Goal: Use online tool/utility: Utilize a website feature to perform a specific function

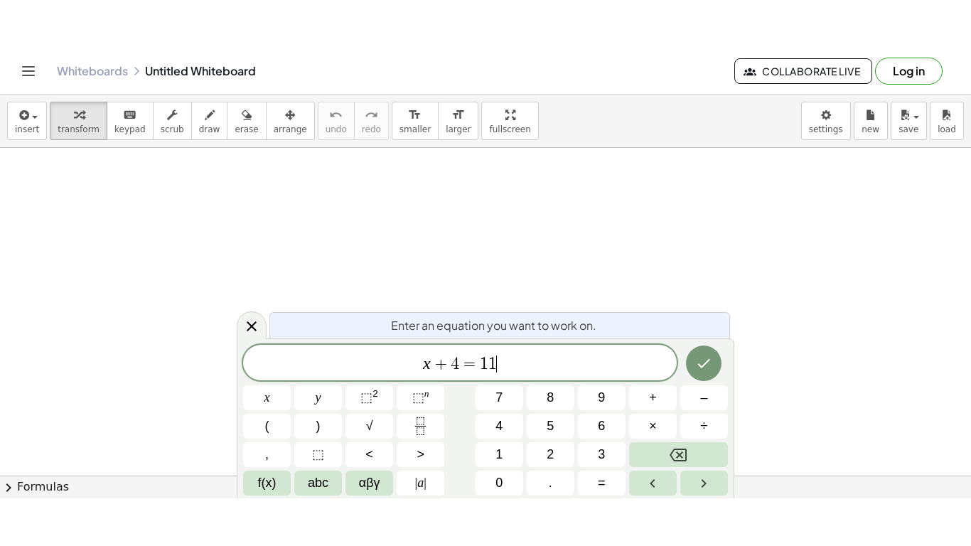
scroll to position [6, 0]
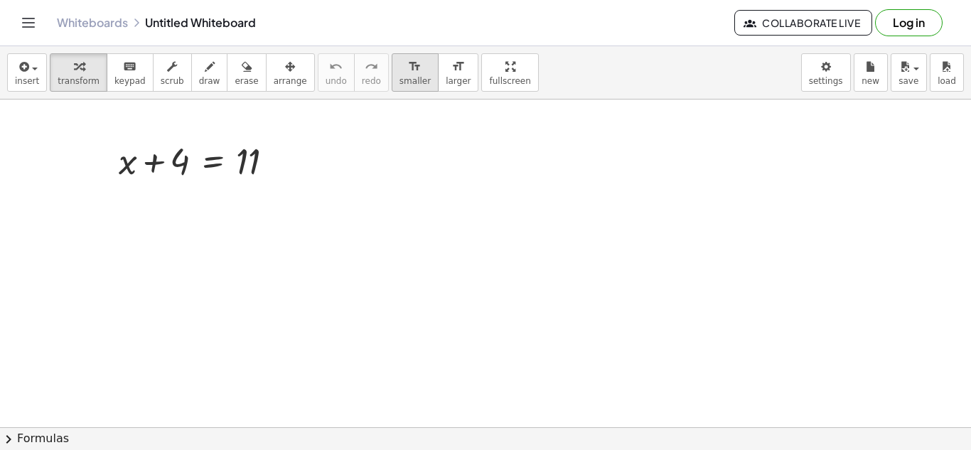
click at [408, 67] on icon "format_size" at bounding box center [414, 66] width 13 height 17
click at [451, 70] on icon "format_size" at bounding box center [457, 66] width 13 height 17
click at [489, 85] on span "fullscreen" at bounding box center [509, 81] width 41 height 10
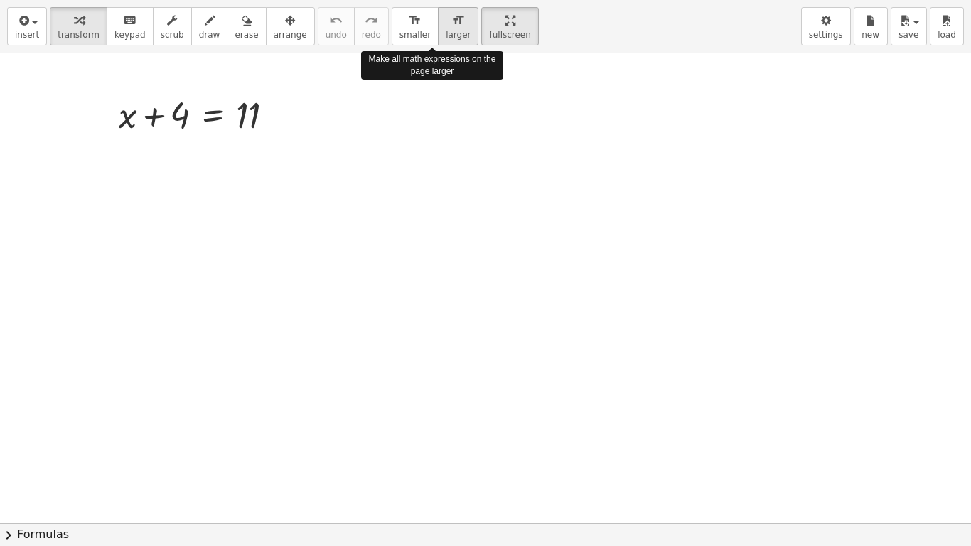
click at [451, 24] on icon "format_size" at bounding box center [457, 20] width 13 height 17
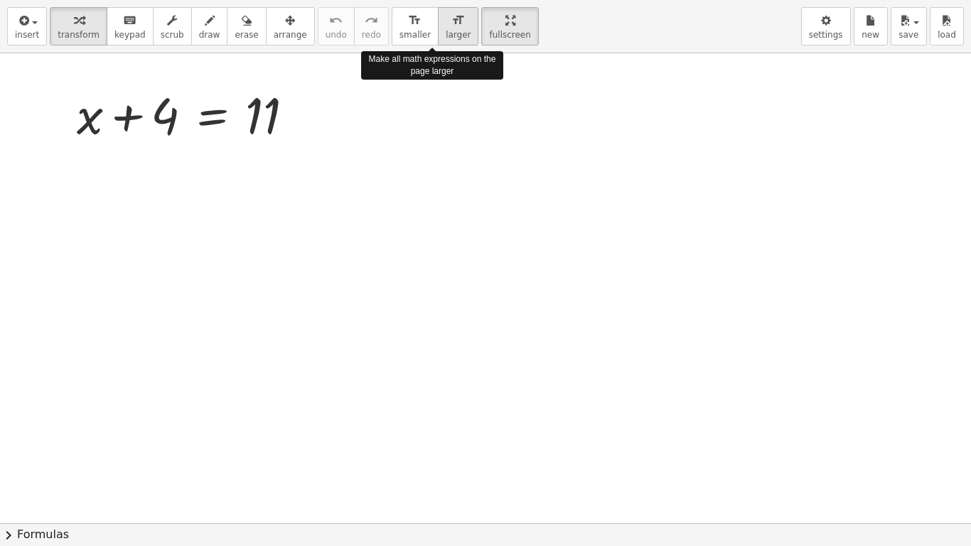
click at [451, 24] on icon "format_size" at bounding box center [457, 20] width 13 height 17
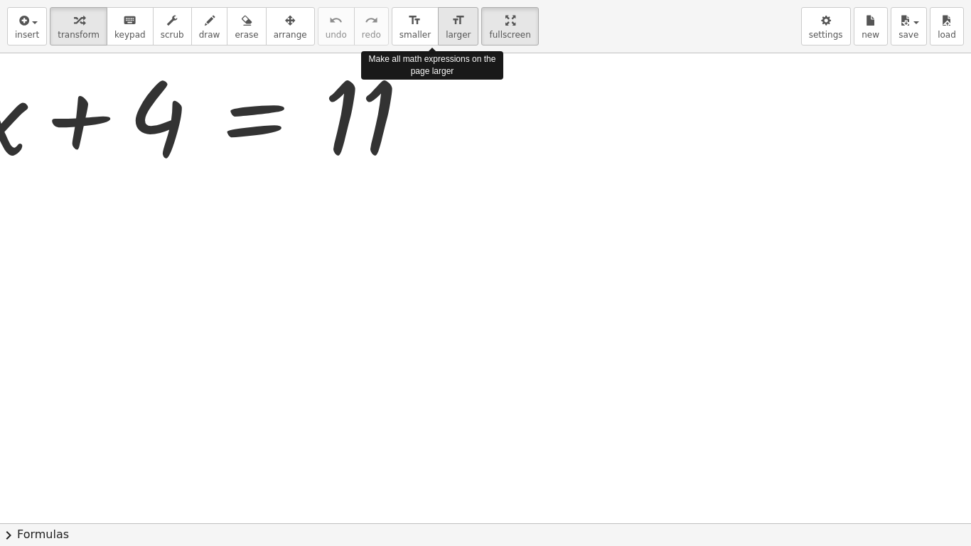
click at [451, 24] on icon "format_size" at bounding box center [457, 20] width 13 height 17
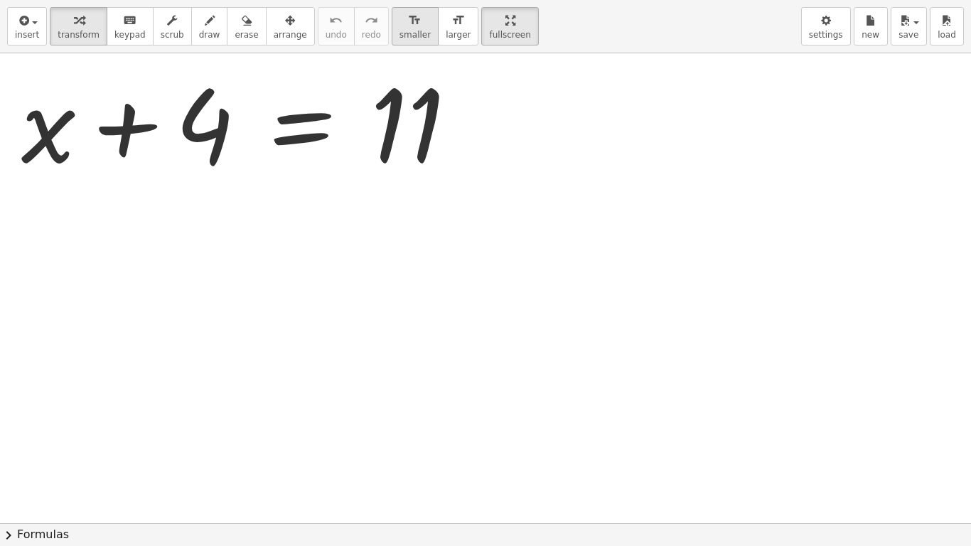
click at [391, 21] on button "format_size smaller" at bounding box center [414, 26] width 47 height 38
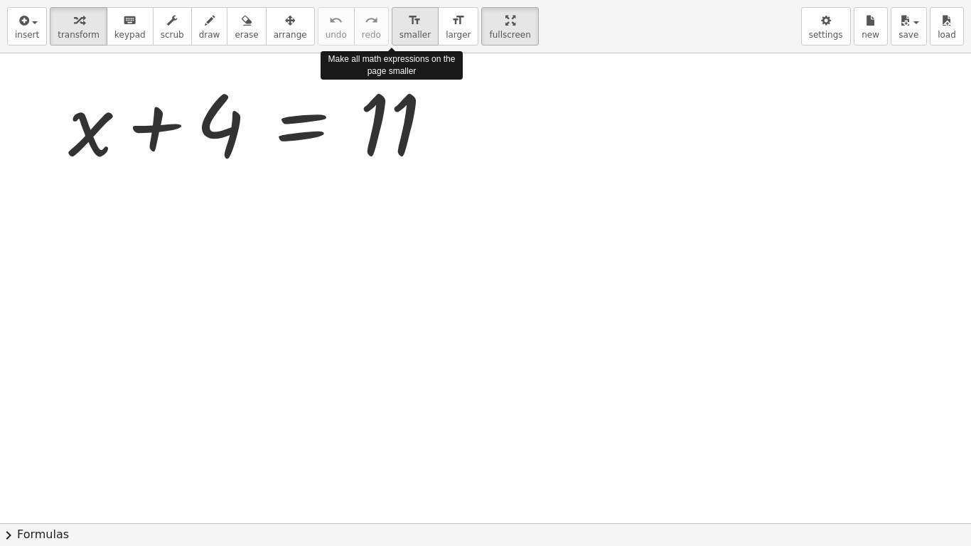
click at [391, 21] on button "format_size smaller" at bounding box center [414, 26] width 47 height 38
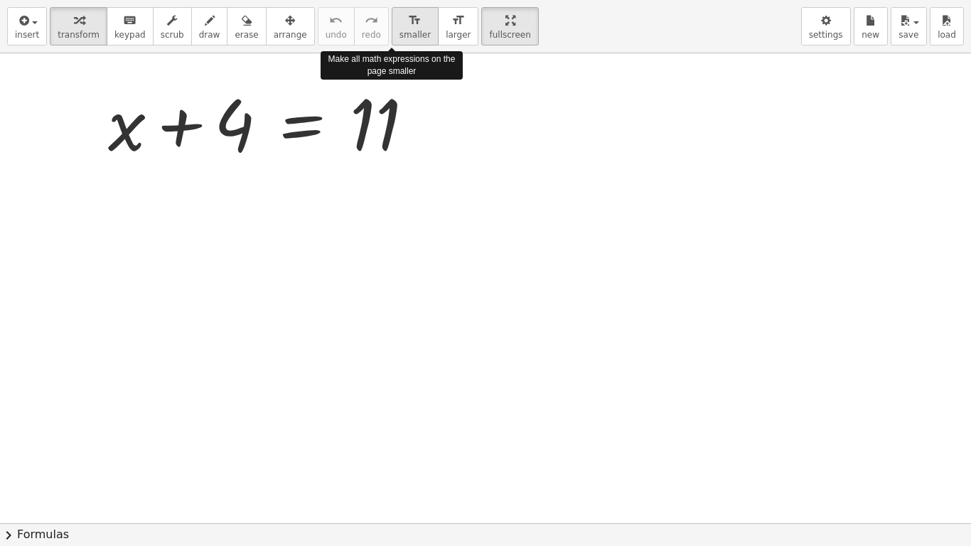
click at [391, 21] on button "format_size smaller" at bounding box center [414, 26] width 47 height 38
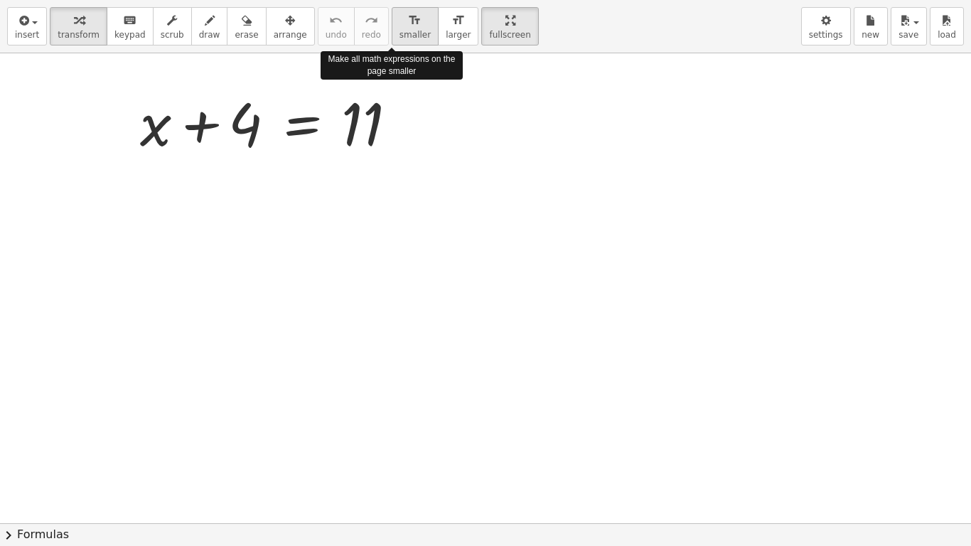
click at [391, 21] on button "format_size smaller" at bounding box center [414, 26] width 47 height 38
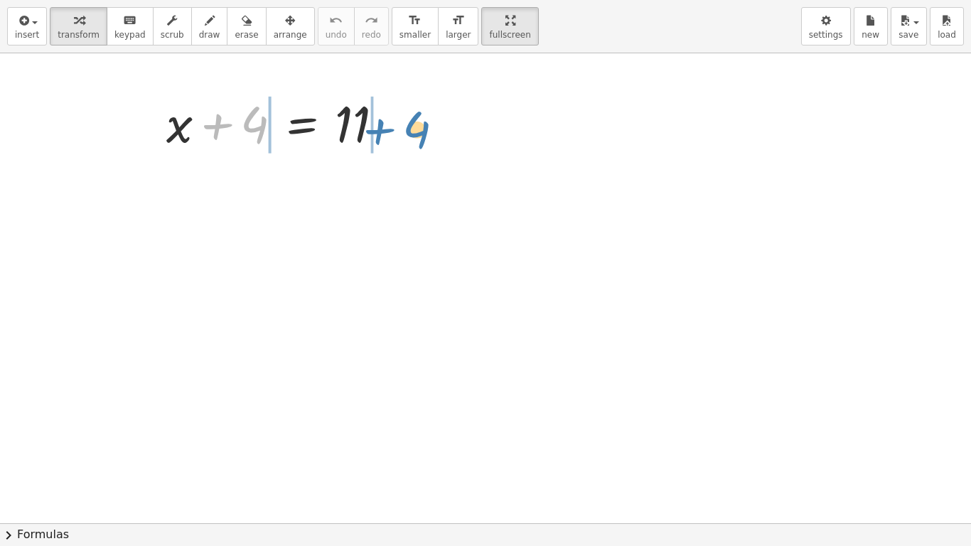
drag, startPoint x: 249, startPoint y: 119, endPoint x: 407, endPoint y: 119, distance: 157.7
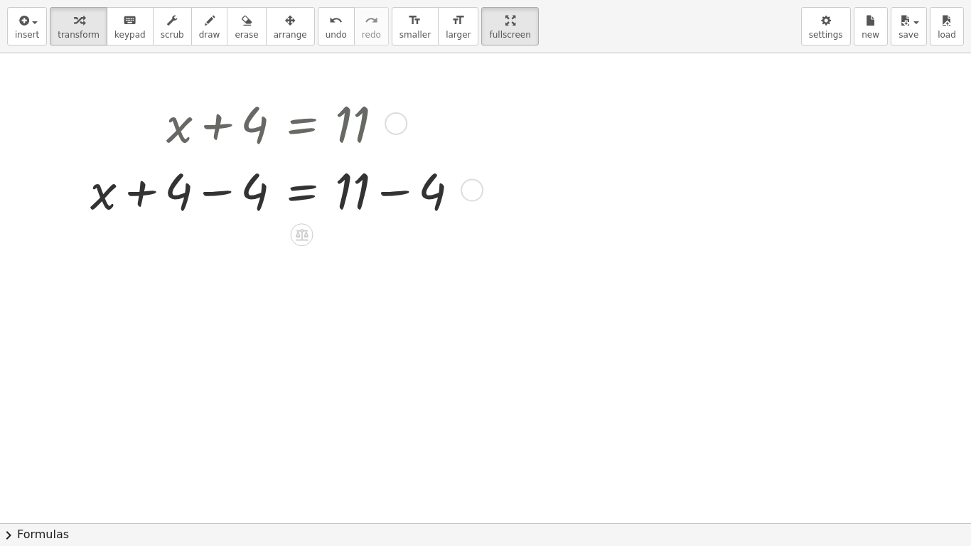
click at [226, 198] on div at bounding box center [280, 189] width 395 height 67
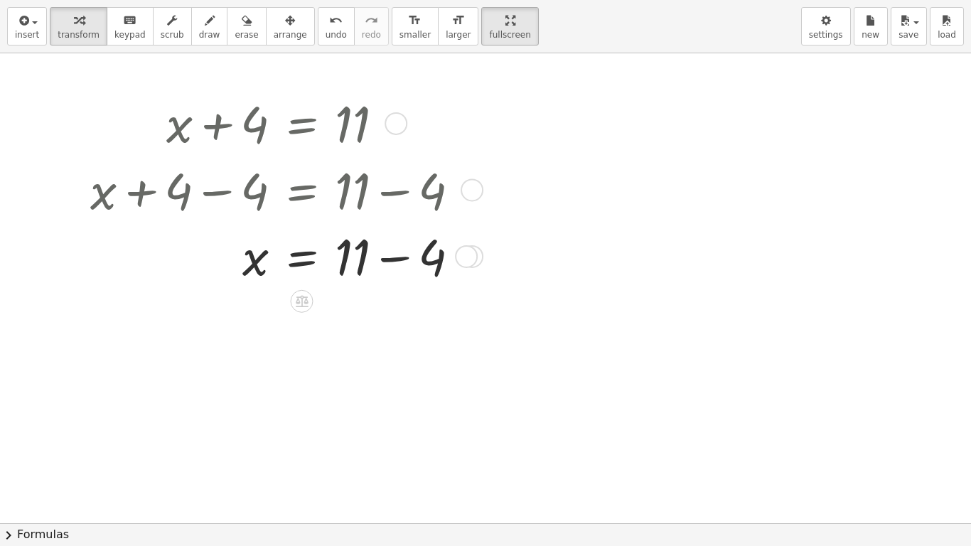
click at [399, 257] on div at bounding box center [280, 255] width 395 height 67
click at [399, 257] on div at bounding box center [280, 255] width 395 height 64
click at [301, 325] on div at bounding box center [280, 320] width 395 height 64
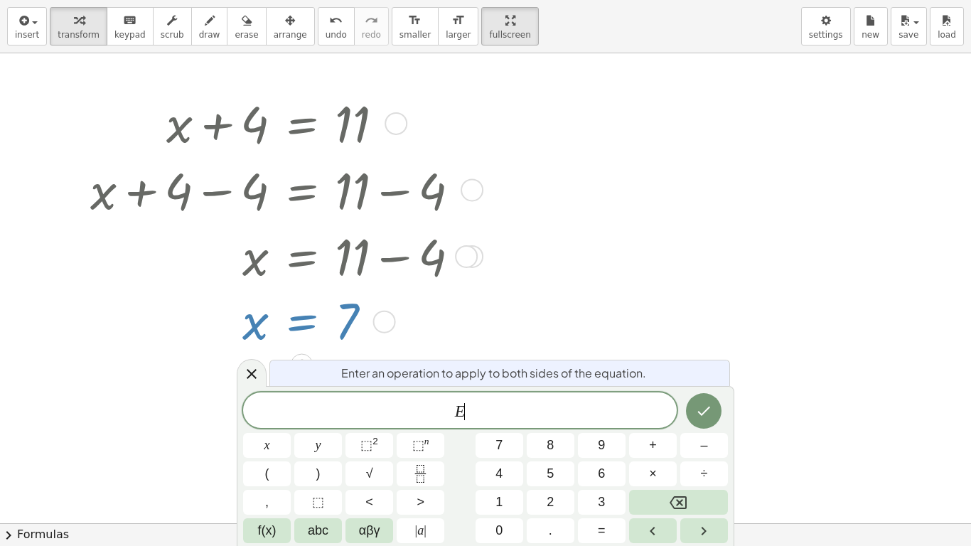
scroll to position [1, 0]
click at [188, 326] on div at bounding box center [280, 320] width 395 height 64
click at [256, 376] on icon at bounding box center [251, 373] width 17 height 17
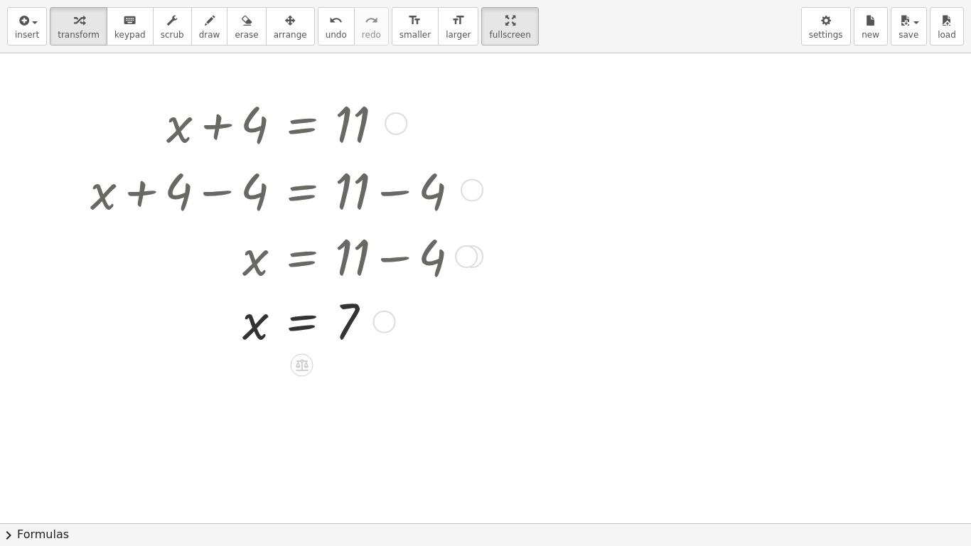
click at [296, 325] on div at bounding box center [280, 320] width 395 height 64
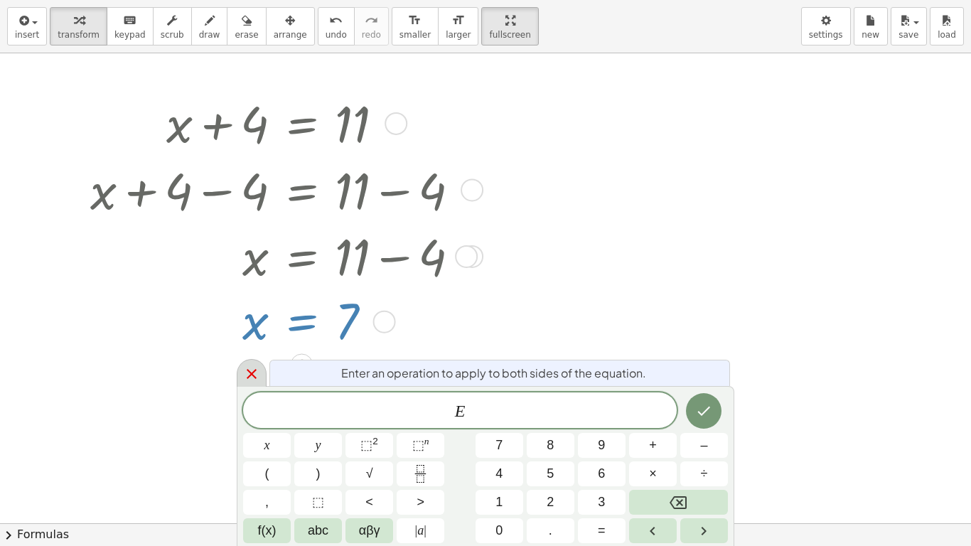
click at [253, 374] on icon at bounding box center [252, 374] width 10 height 10
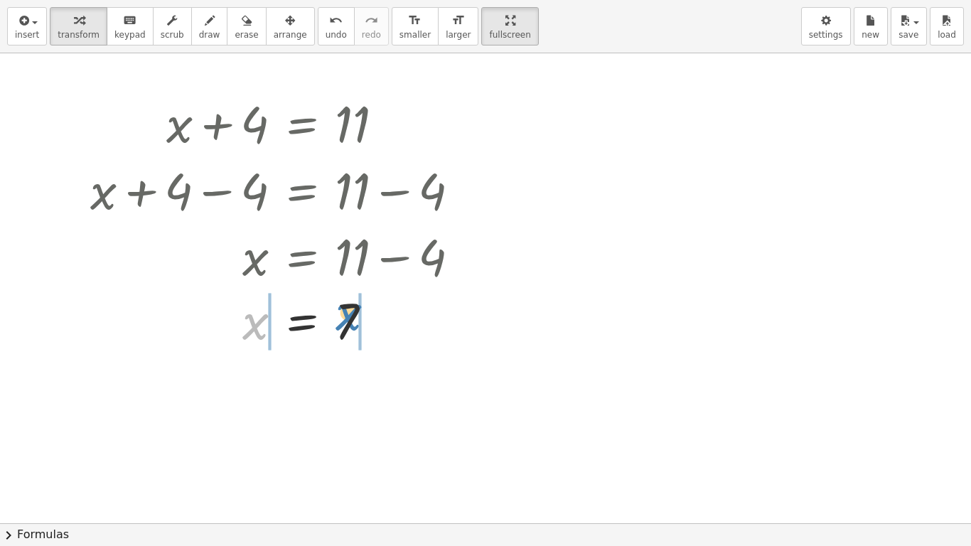
drag, startPoint x: 256, startPoint y: 333, endPoint x: 350, endPoint y: 323, distance: 94.2
click at [350, 323] on div at bounding box center [280, 320] width 395 height 64
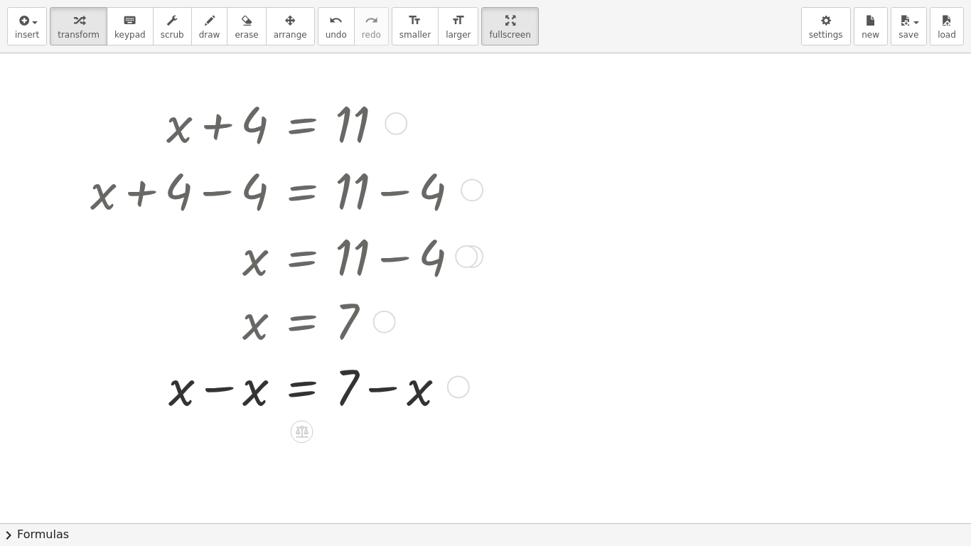
click at [203, 391] on div at bounding box center [280, 385] width 395 height 67
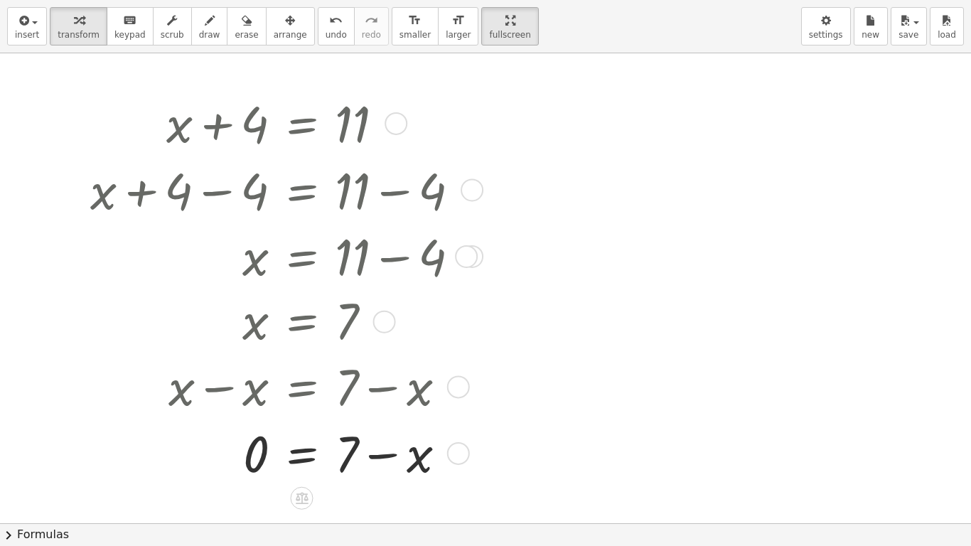
click at [393, 449] on div at bounding box center [280, 451] width 395 height 67
click at [386, 449] on div at bounding box center [280, 451] width 395 height 67
drag, startPoint x: 260, startPoint y: 458, endPoint x: 433, endPoint y: 452, distance: 173.5
click at [234, 449] on div at bounding box center [310, 451] width 455 height 67
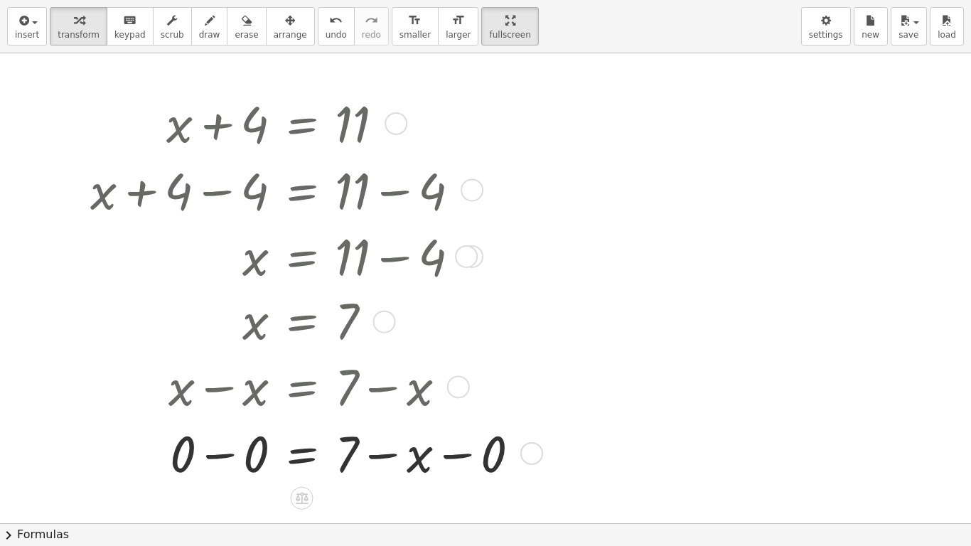
click at [234, 449] on div at bounding box center [310, 451] width 455 height 67
click at [393, 449] on div at bounding box center [310, 451] width 455 height 67
click at [451, 449] on div at bounding box center [310, 451] width 455 height 67
click at [301, 449] on div "= 7 + − x 0 − 0" at bounding box center [301, 453] width 0 height 0
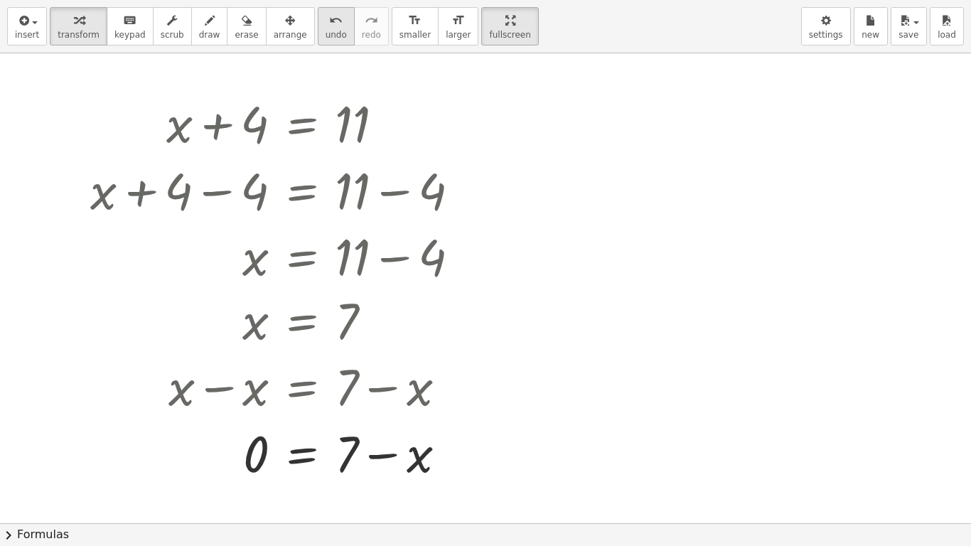
click at [325, 11] on div "undo" at bounding box center [335, 19] width 21 height 17
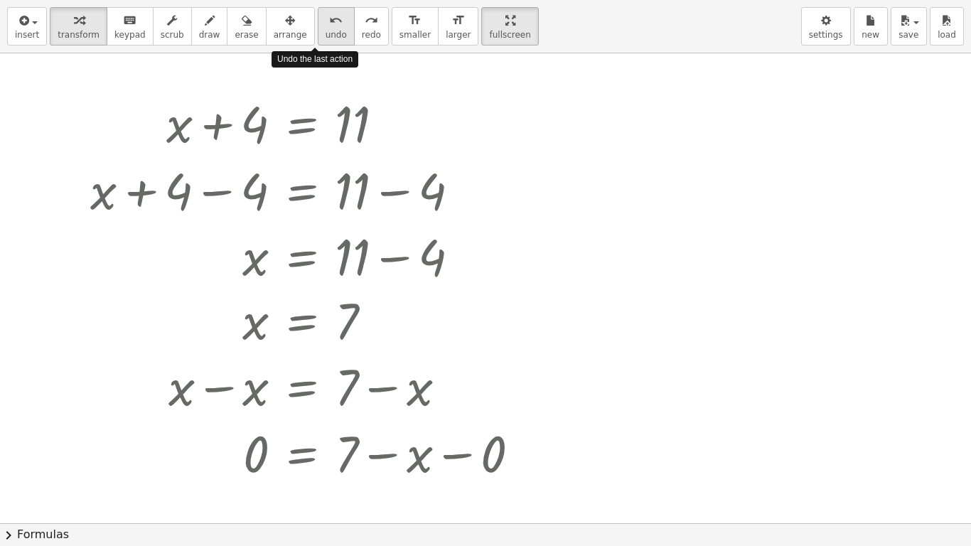
click at [325, 11] on div "undo" at bounding box center [335, 19] width 21 height 17
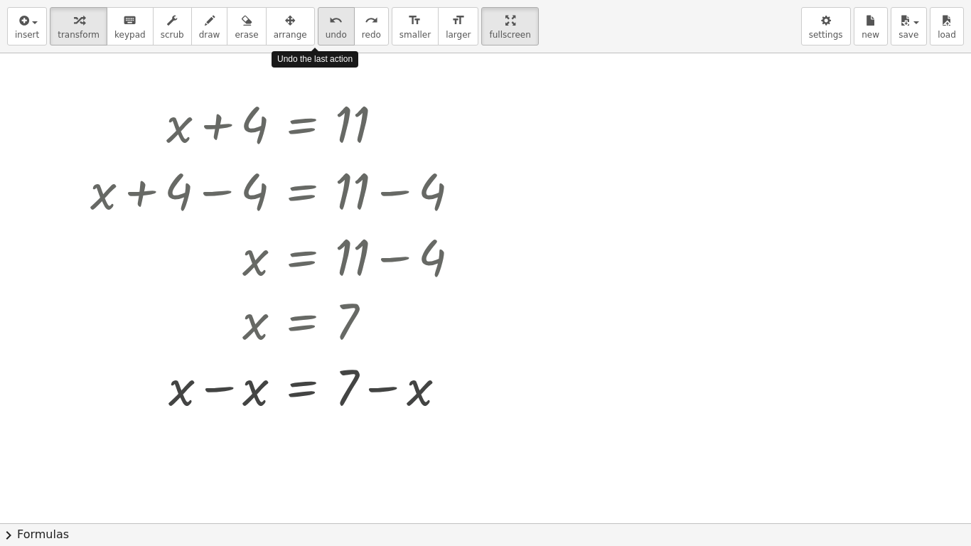
click at [325, 11] on div "undo" at bounding box center [335, 19] width 21 height 17
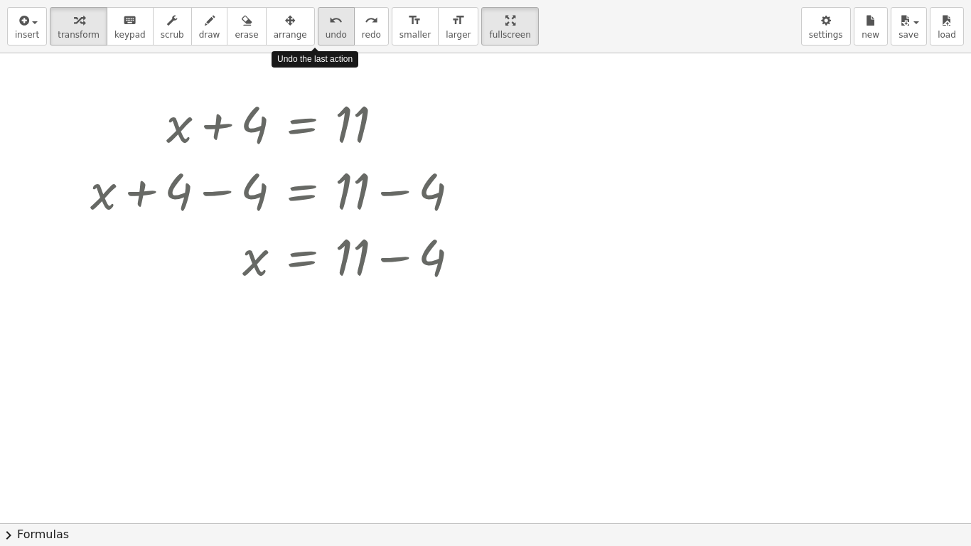
click at [325, 11] on div "undo" at bounding box center [335, 19] width 21 height 17
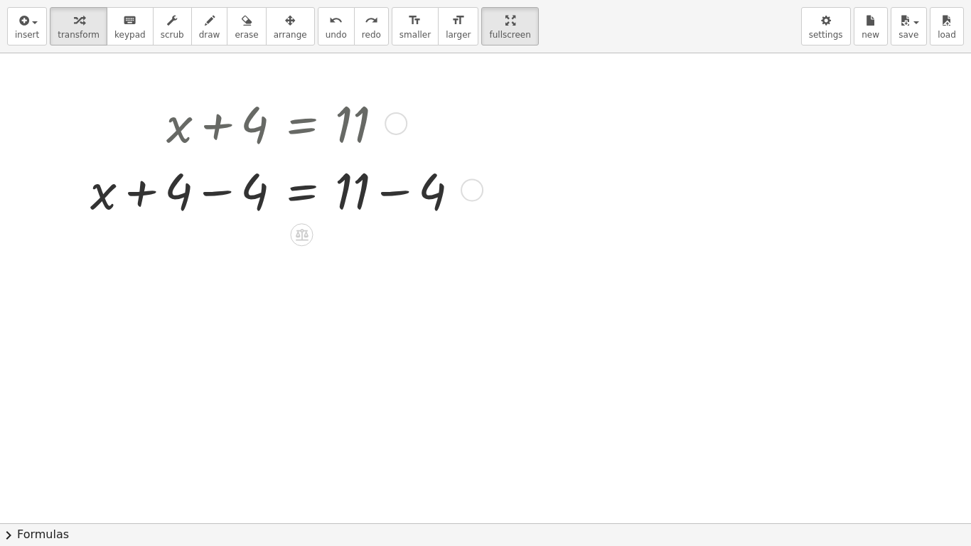
click at [222, 185] on div at bounding box center [280, 189] width 395 height 67
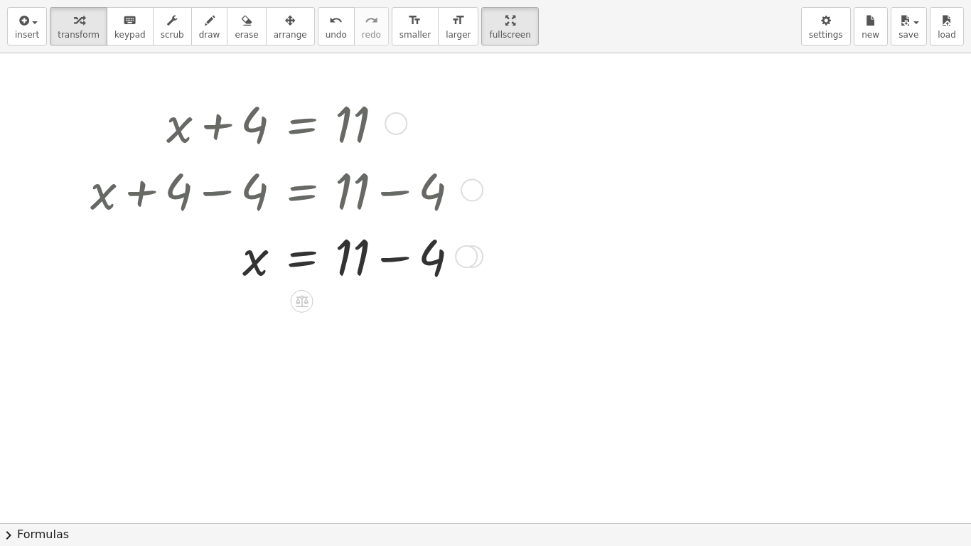
click at [404, 262] on div at bounding box center [280, 255] width 395 height 67
click at [404, 262] on div at bounding box center [280, 255] width 395 height 64
click at [310, 360] on div at bounding box center [301, 364] width 23 height 23
click at [305, 360] on span "×" at bounding box center [302, 365] width 9 height 21
click at [305, 360] on div at bounding box center [485, 522] width 971 height 939
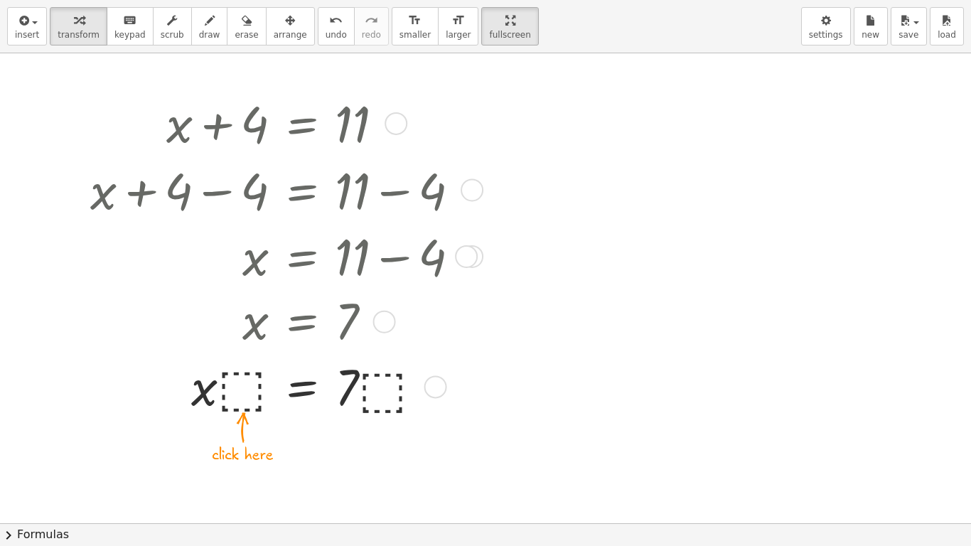
click at [254, 399] on div at bounding box center [280, 385] width 395 height 67
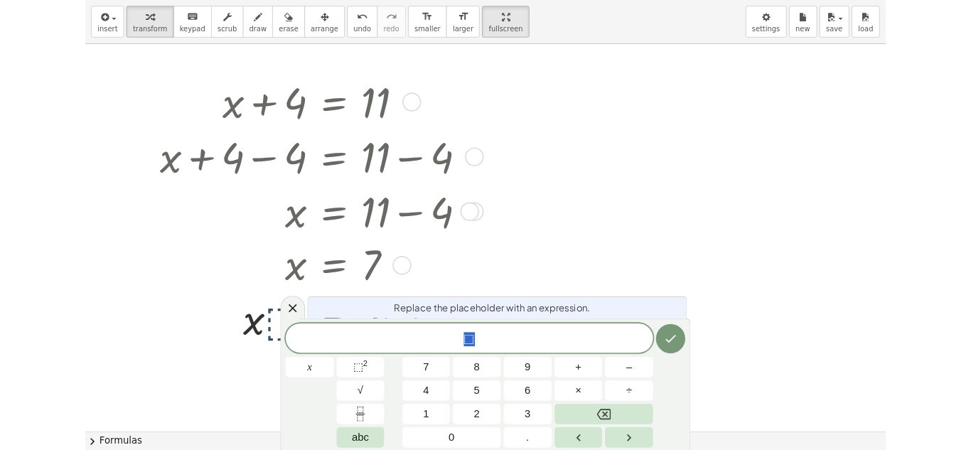
scroll to position [2, 0]
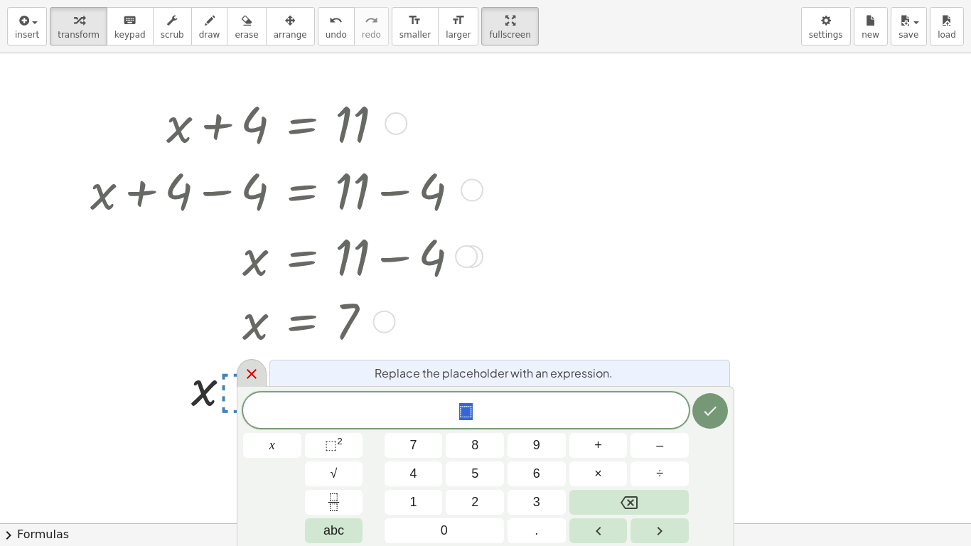
click at [260, 364] on div at bounding box center [252, 373] width 30 height 28
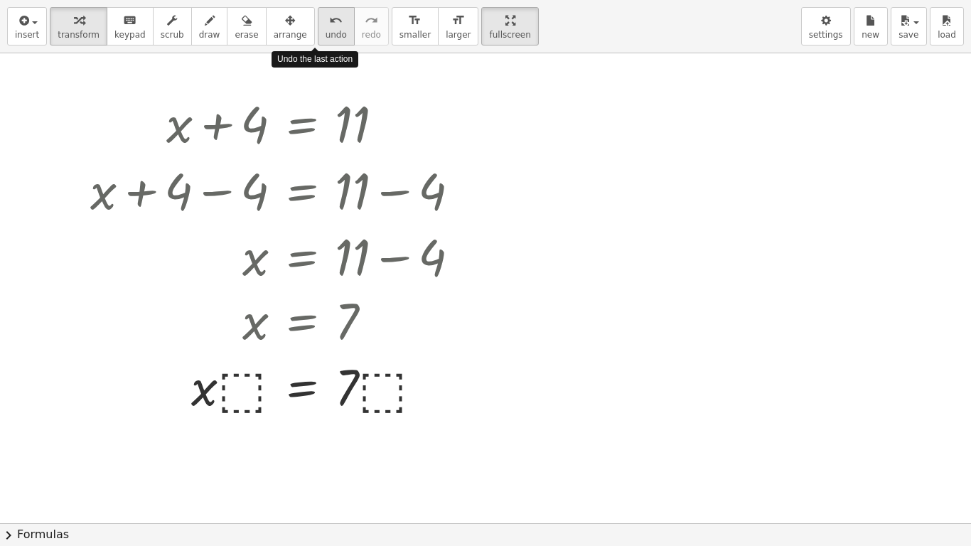
click at [329, 25] on icon "undo" at bounding box center [335, 20] width 13 height 17
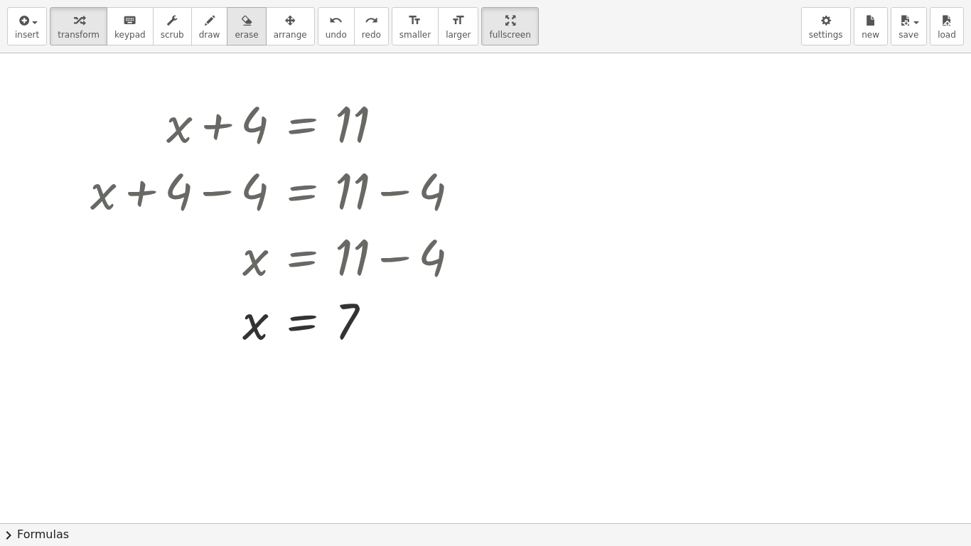
click at [235, 26] on div "button" at bounding box center [245, 19] width 23 height 17
click at [183, 126] on div at bounding box center [485, 522] width 971 height 939
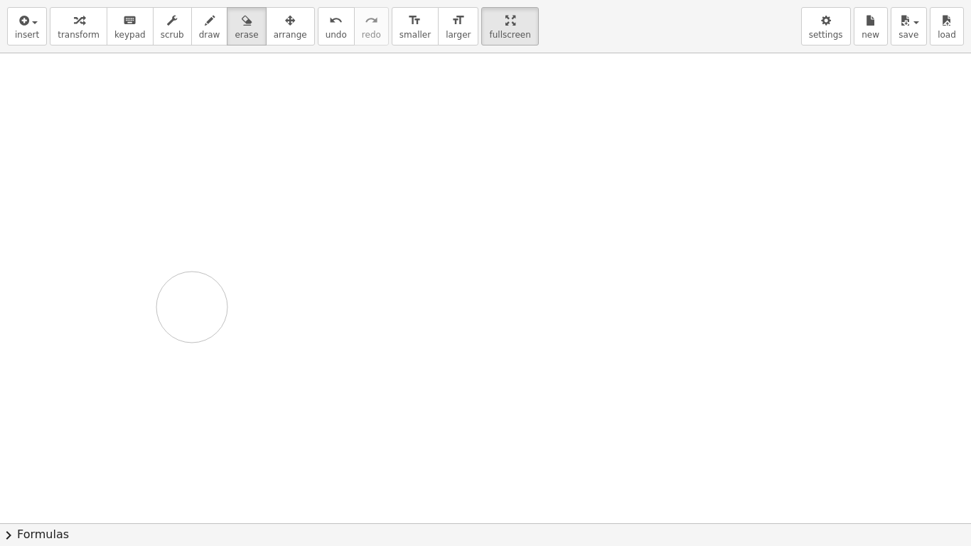
drag, startPoint x: 188, startPoint y: 126, endPoint x: 190, endPoint y: 307, distance: 180.5
click at [190, 307] on div at bounding box center [485, 522] width 971 height 939
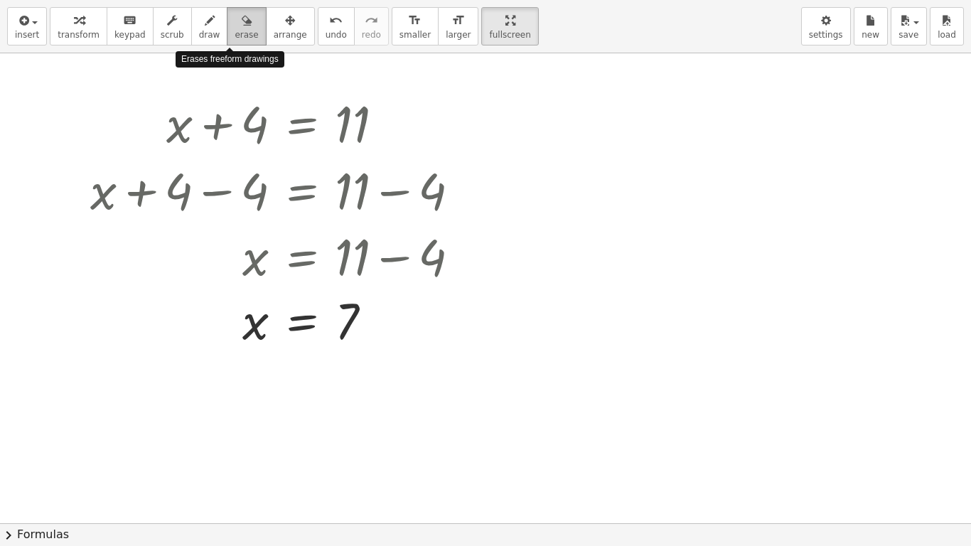
click at [227, 31] on button "erase" at bounding box center [246, 26] width 39 height 38
click at [251, 129] on div at bounding box center [485, 522] width 971 height 939
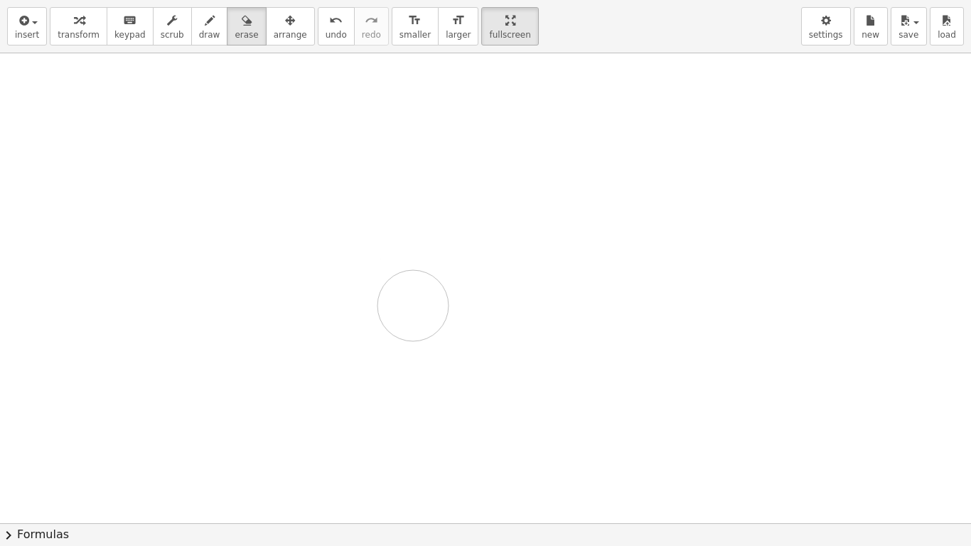
drag, startPoint x: 107, startPoint y: 178, endPoint x: 413, endPoint y: 306, distance: 330.9
click at [413, 306] on div at bounding box center [485, 522] width 971 height 939
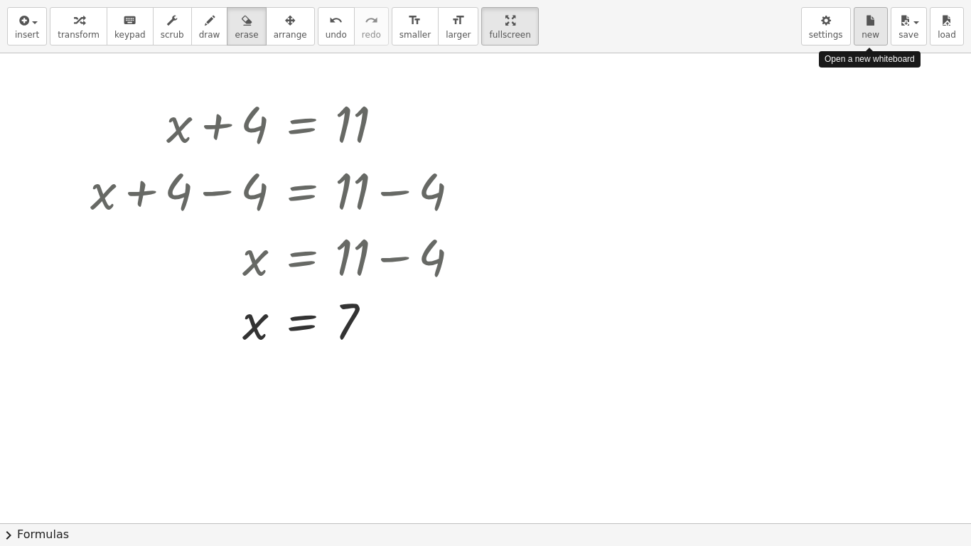
click at [861, 30] on button "new" at bounding box center [870, 26] width 34 height 38
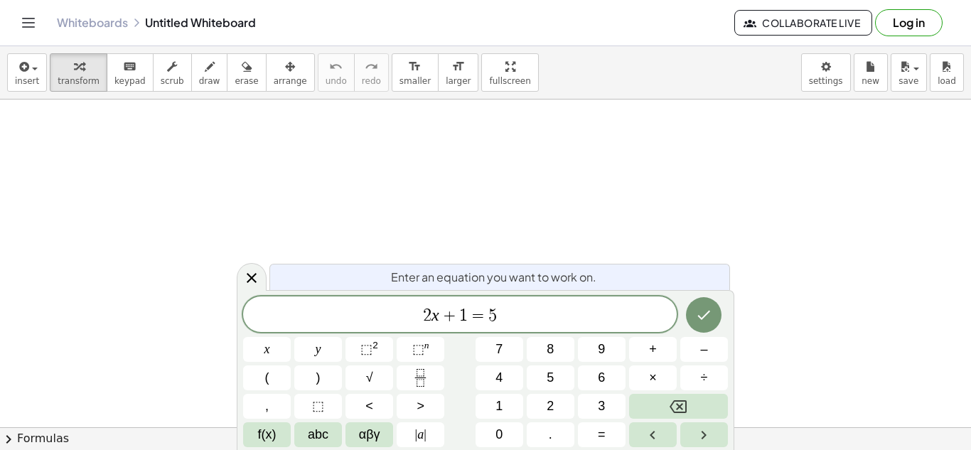
scroll to position [6, 0]
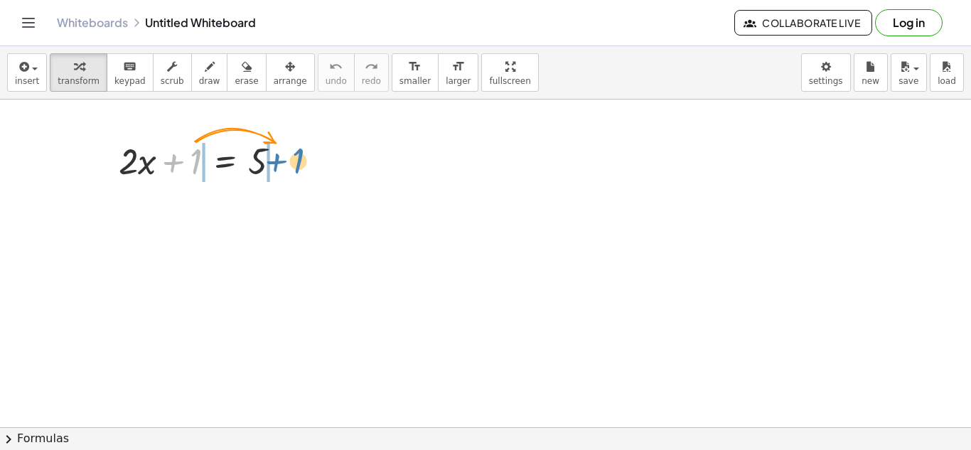
drag, startPoint x: 185, startPoint y: 153, endPoint x: 292, endPoint y: 151, distance: 107.3
click at [292, 151] on div at bounding box center [206, 160] width 188 height 48
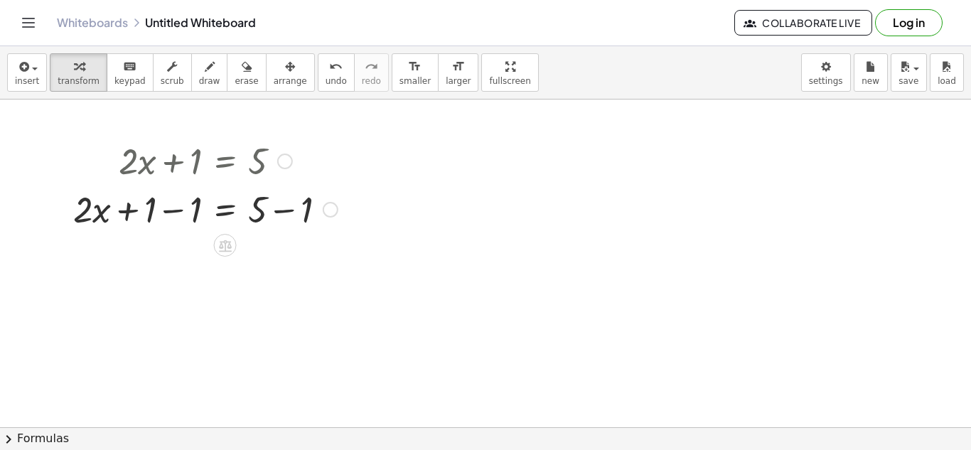
click at [163, 208] on div at bounding box center [205, 208] width 279 height 48
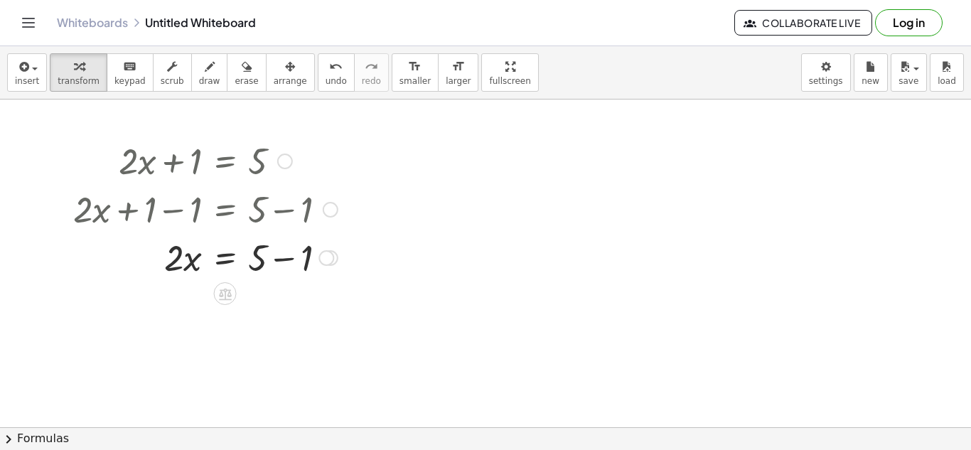
click at [287, 251] on div at bounding box center [205, 256] width 279 height 48
click at [225, 258] on div "· 2 · x = 5 + − 1 4" at bounding box center [225, 258] width 0 height 0
drag, startPoint x: 174, startPoint y: 257, endPoint x: 266, endPoint y: 260, distance: 92.4
click at [266, 260] on div at bounding box center [205, 256] width 279 height 48
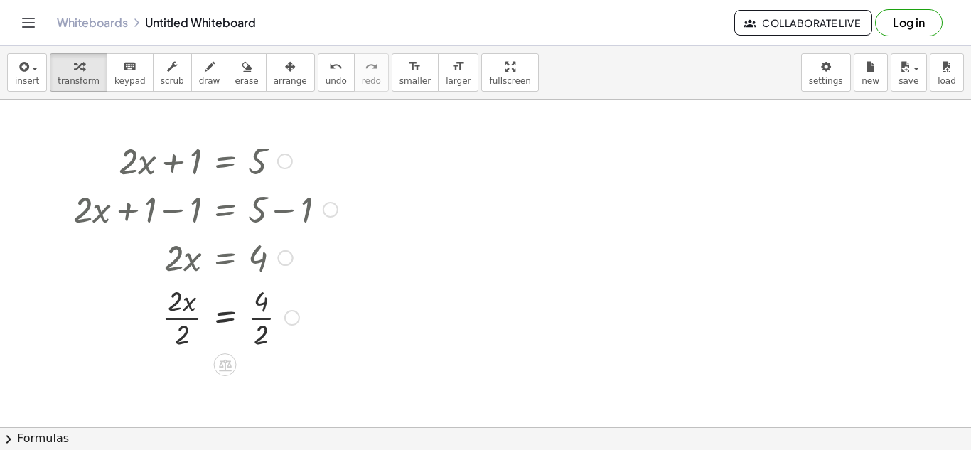
click at [181, 305] on div at bounding box center [205, 316] width 279 height 71
click at [182, 322] on div at bounding box center [205, 316] width 279 height 71
click at [263, 311] on div at bounding box center [205, 316] width 279 height 71
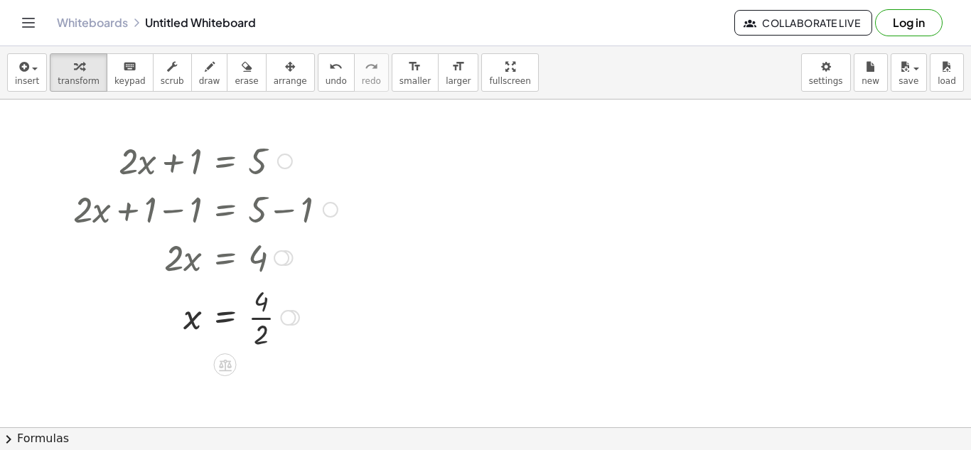
click at [263, 311] on div at bounding box center [205, 316] width 279 height 71
click at [229, 318] on div at bounding box center [205, 316] width 279 height 47
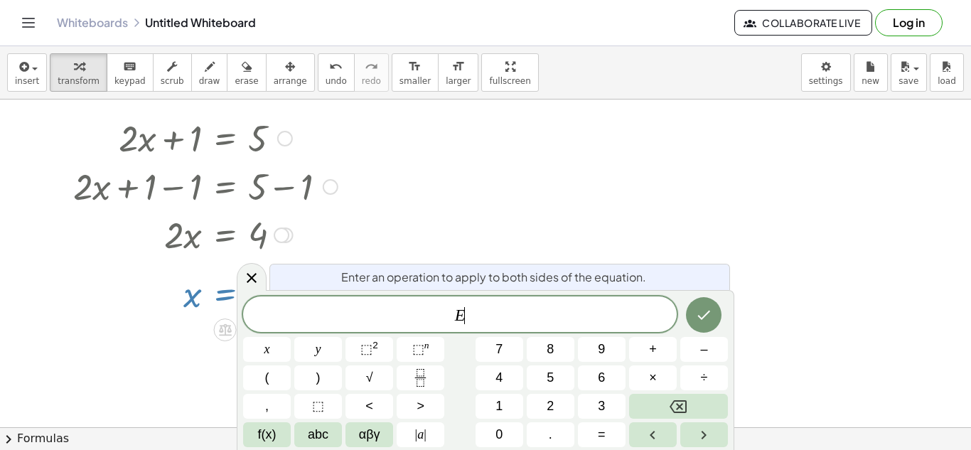
scroll to position [26, 0]
click at [251, 280] on icon at bounding box center [251, 277] width 17 height 17
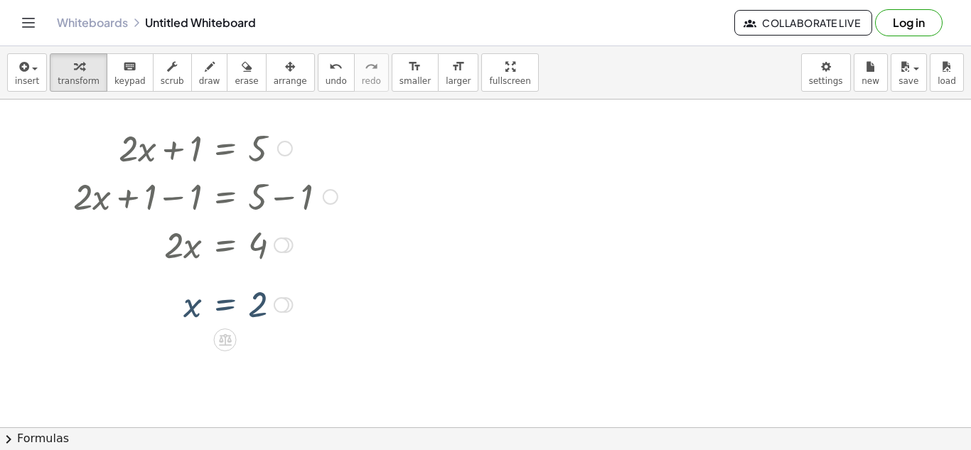
scroll to position [0, 0]
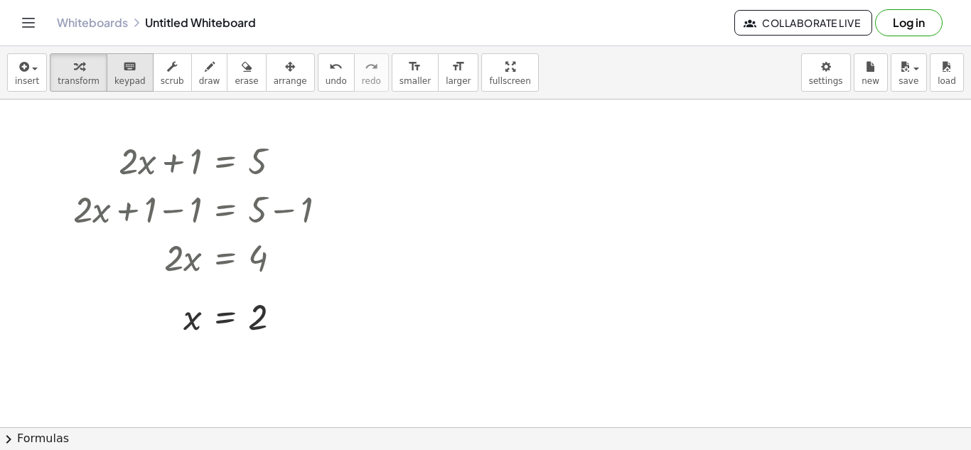
click at [126, 77] on span "keypad" at bounding box center [129, 81] width 31 height 10
click at [124, 80] on span "keypad" at bounding box center [129, 81] width 31 height 10
click at [191, 156] on div at bounding box center [205, 160] width 279 height 48
click at [192, 156] on div at bounding box center [205, 160] width 279 height 48
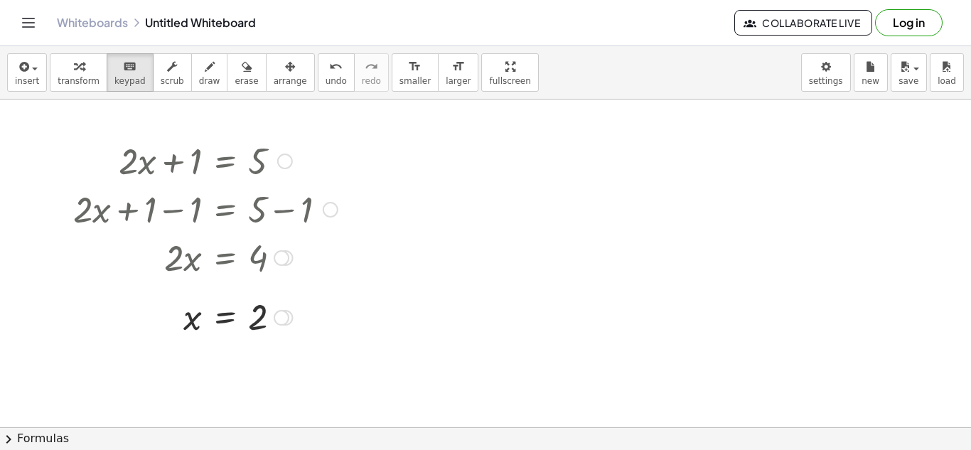
click at [333, 313] on div at bounding box center [205, 316] width 279 height 47
click at [126, 77] on span "keypad" at bounding box center [129, 81] width 31 height 10
click at [553, 80] on div "insert select one: Math Expression Function Text Youtube Video Graphing Geometr…" at bounding box center [485, 72] width 971 height 53
click at [489, 65] on div "button" at bounding box center [509, 66] width 41 height 17
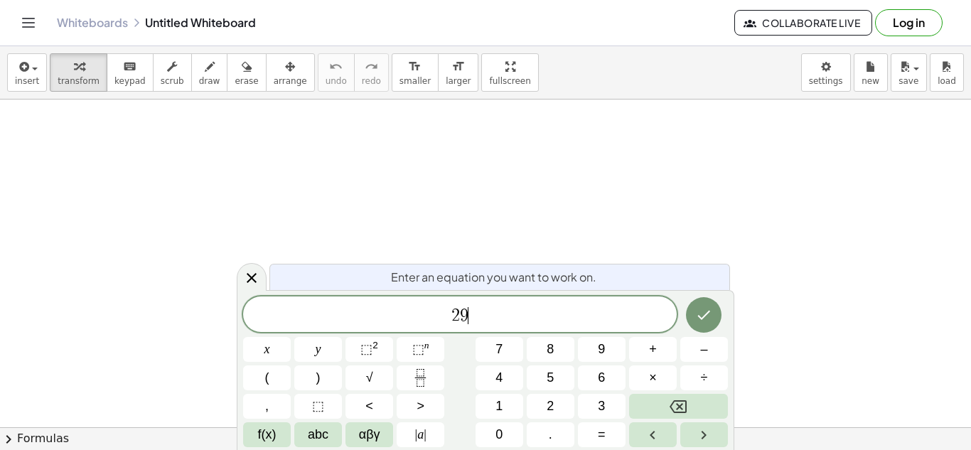
scroll to position [2, 0]
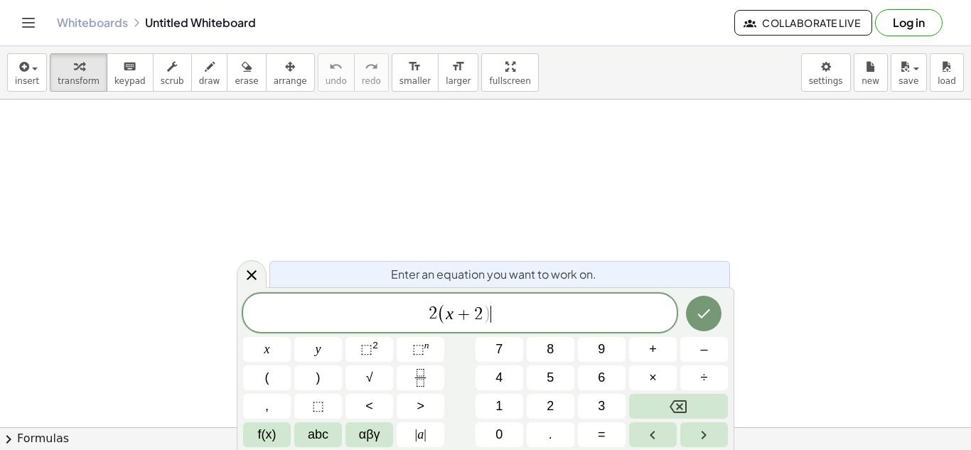
click at [496, 318] on span "2 ( x + 2 ) ​" at bounding box center [459, 313] width 433 height 23
click at [291, 337] on div at bounding box center [267, 349] width 48 height 25
click at [687, 310] on button "Done" at bounding box center [704, 314] width 36 height 36
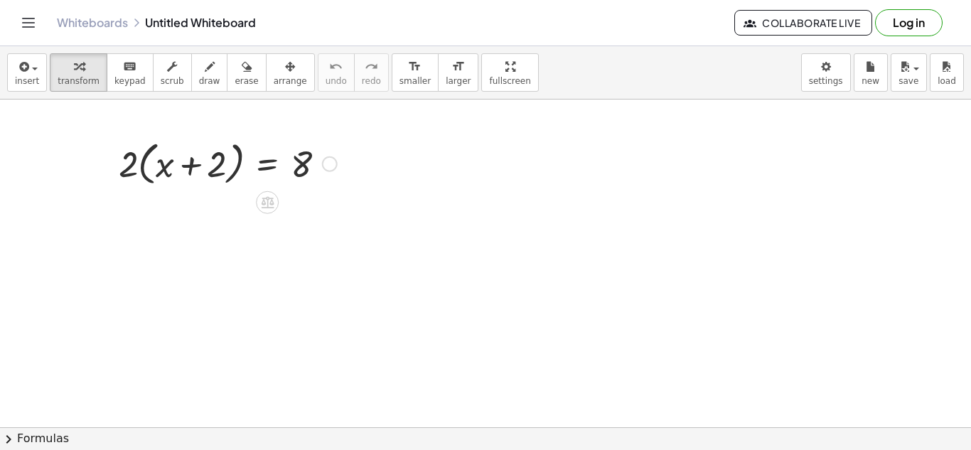
click at [185, 166] on div at bounding box center [228, 163] width 232 height 54
drag, startPoint x: 131, startPoint y: 171, endPoint x: 163, endPoint y: 173, distance: 32.8
click at [163, 173] on div at bounding box center [228, 163] width 232 height 54
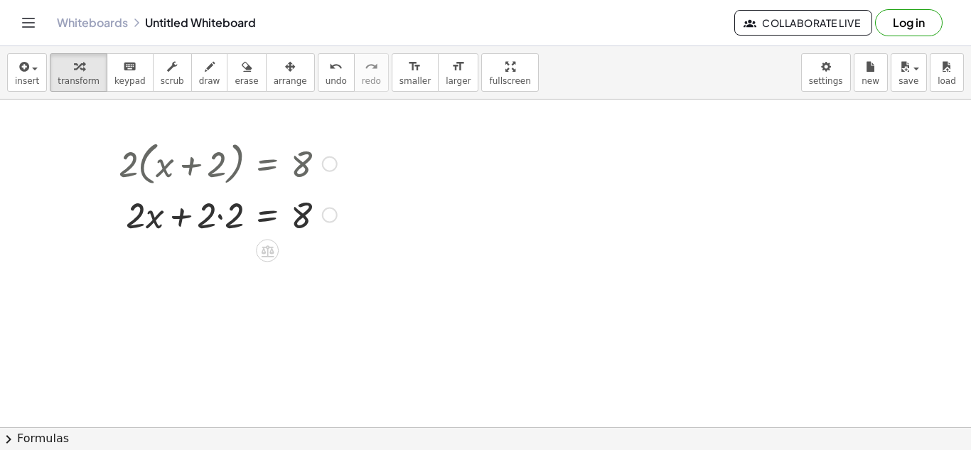
click at [222, 219] on div at bounding box center [228, 214] width 232 height 48
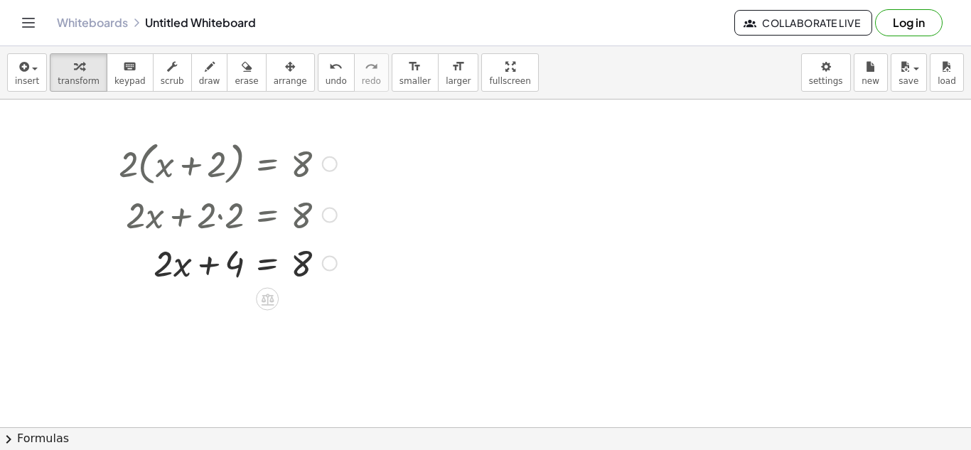
click at [180, 267] on div at bounding box center [228, 262] width 232 height 48
drag, startPoint x: 218, startPoint y: 272, endPoint x: 338, endPoint y: 271, distance: 120.1
click at [338, 271] on div at bounding box center [228, 262] width 232 height 48
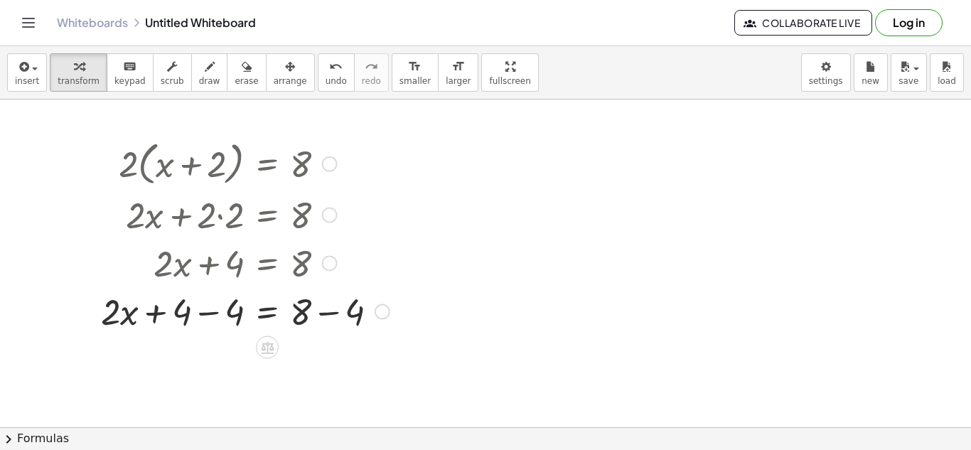
click at [197, 307] on div at bounding box center [245, 310] width 303 height 48
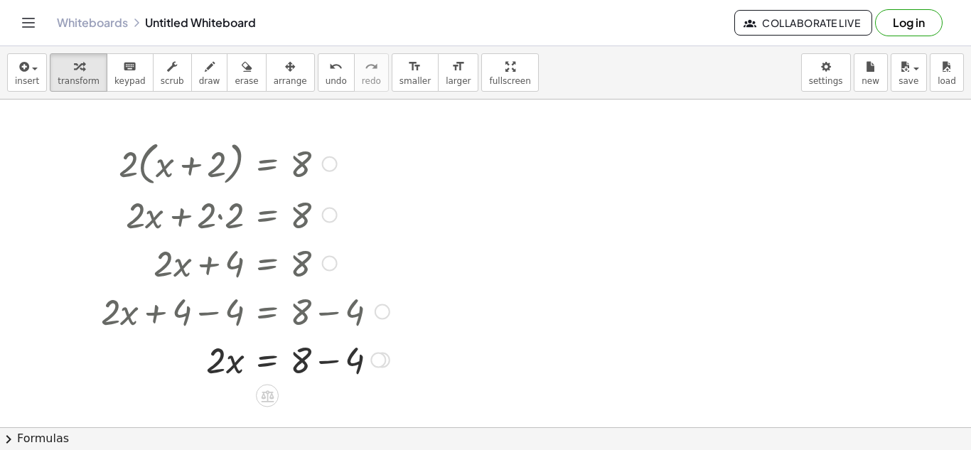
click at [328, 352] on div at bounding box center [245, 359] width 303 height 48
click at [267, 360] on div "x = 8 · 2 · + − 4" at bounding box center [267, 360] width 0 height 0
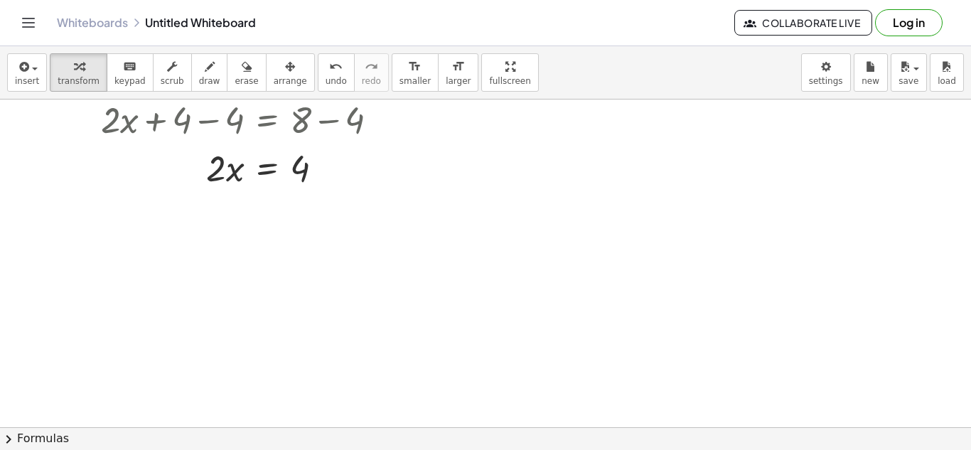
scroll to position [200, 0]
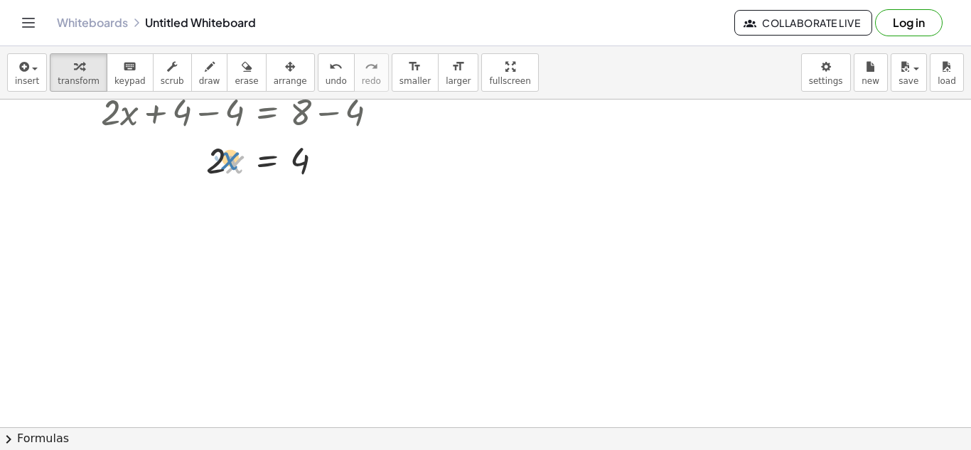
click at [222, 158] on div at bounding box center [245, 159] width 303 height 48
drag, startPoint x: 212, startPoint y: 166, endPoint x: 301, endPoint y: 180, distance: 90.8
click at [220, 217] on div at bounding box center [245, 218] width 303 height 71
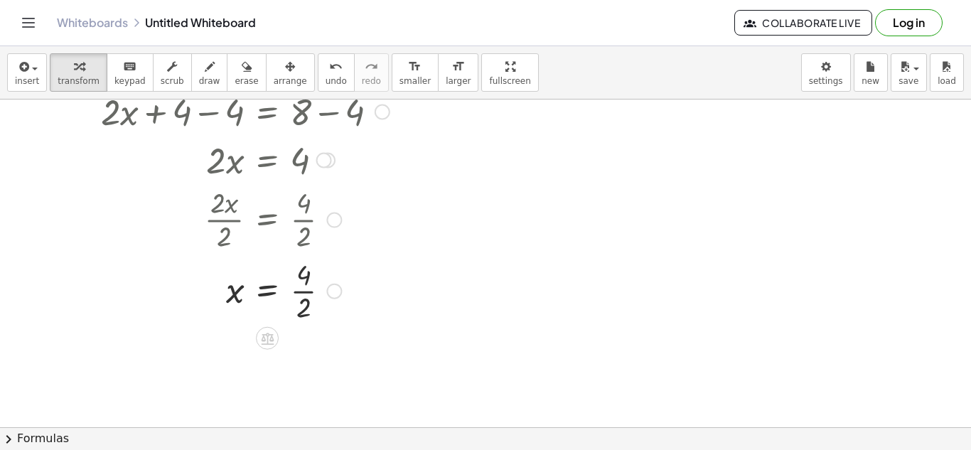
click at [303, 290] on div at bounding box center [245, 289] width 303 height 71
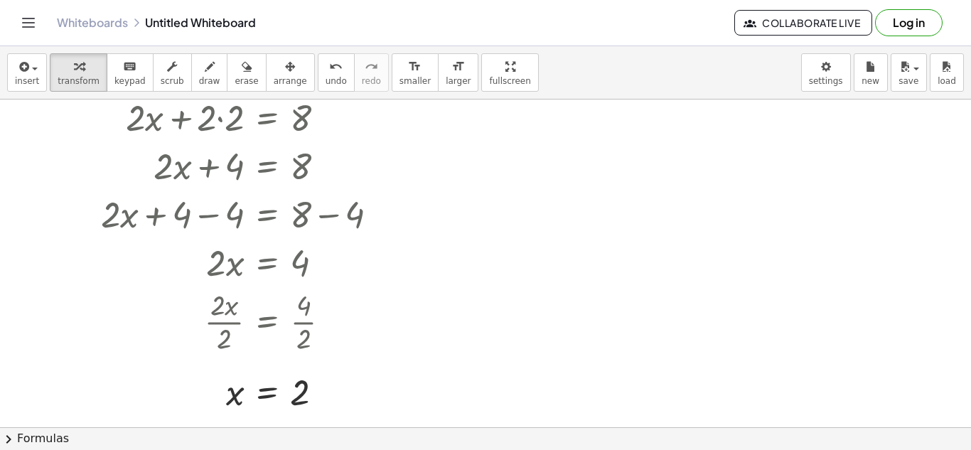
scroll to position [97, 0]
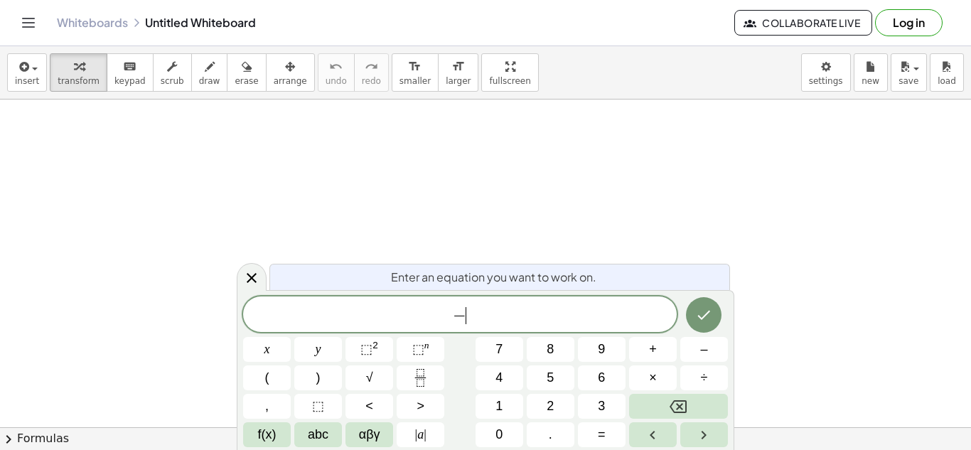
scroll to position [3, 0]
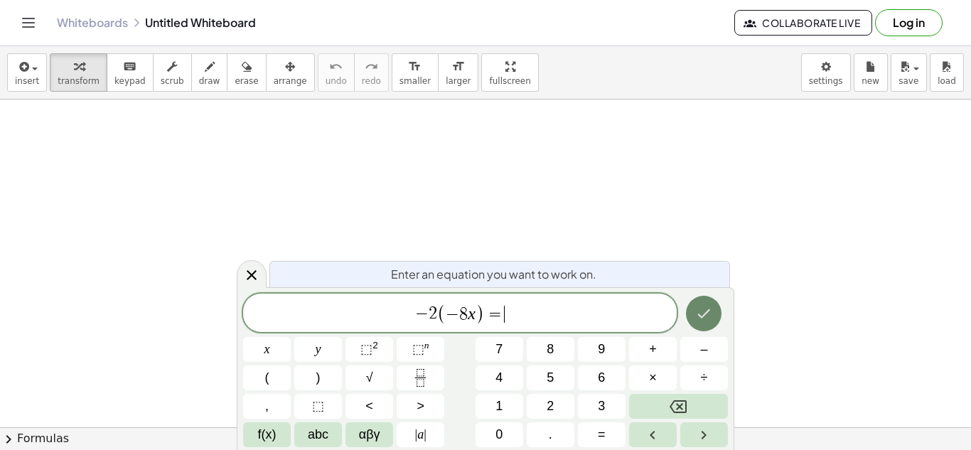
click at [708, 314] on icon "Done" at bounding box center [703, 313] width 17 height 17
